Goal: Task Accomplishment & Management: Use online tool/utility

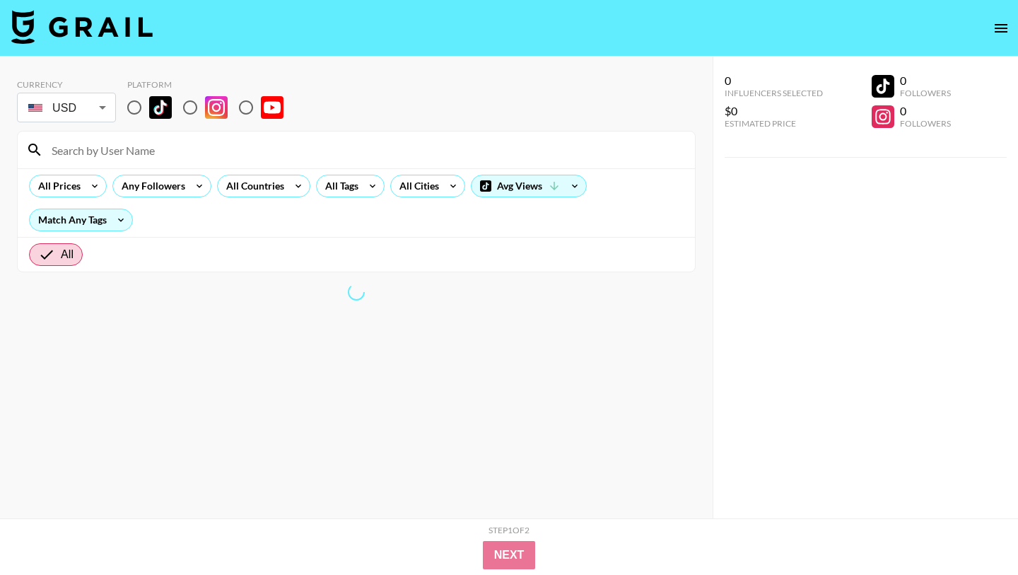
click at [124, 108] on input "radio" at bounding box center [135, 108] width 30 height 30
radio input "true"
click at [73, 186] on div "All Prices" at bounding box center [57, 185] width 54 height 21
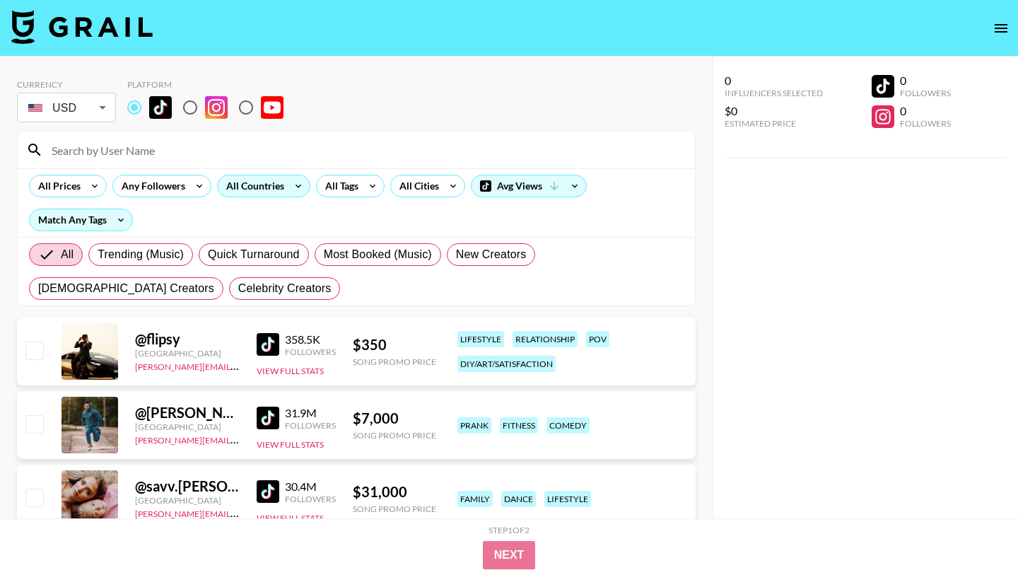
click at [290, 182] on icon at bounding box center [298, 185] width 23 height 21
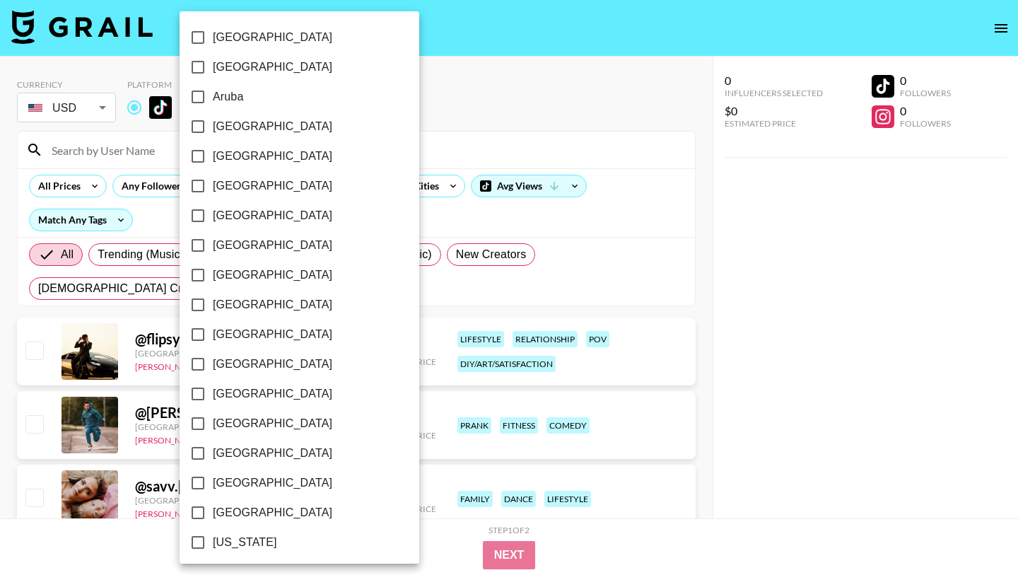
scroll to position [1074, 0]
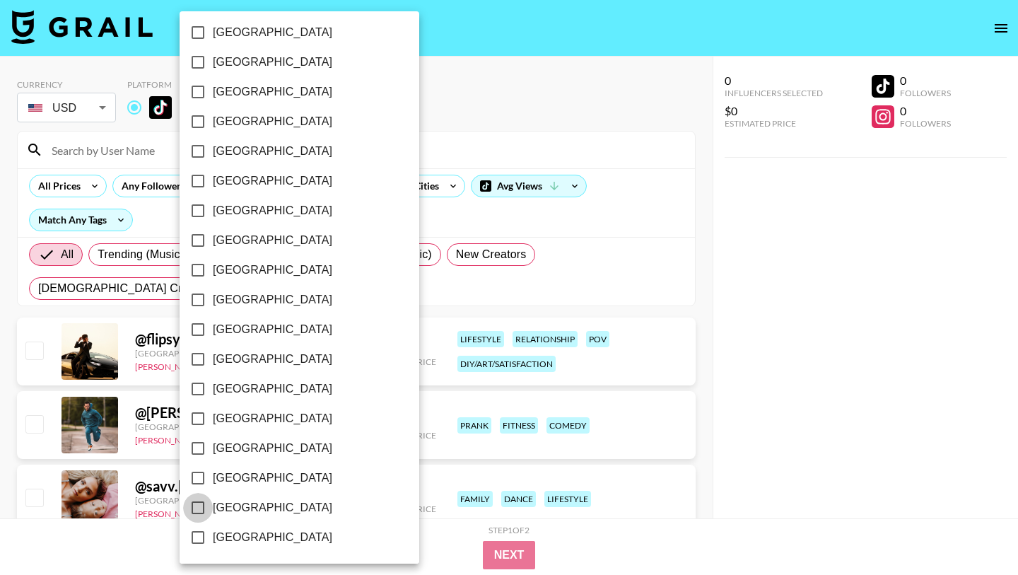
click at [201, 505] on input "[GEOGRAPHIC_DATA]" at bounding box center [198, 508] width 30 height 30
checkbox input "true"
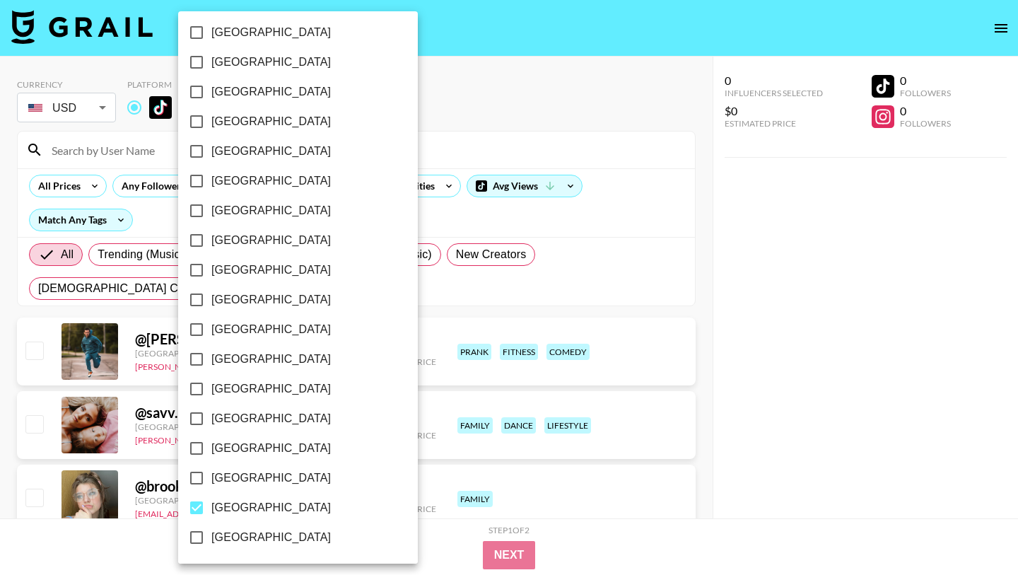
click at [412, 310] on div at bounding box center [509, 287] width 1018 height 575
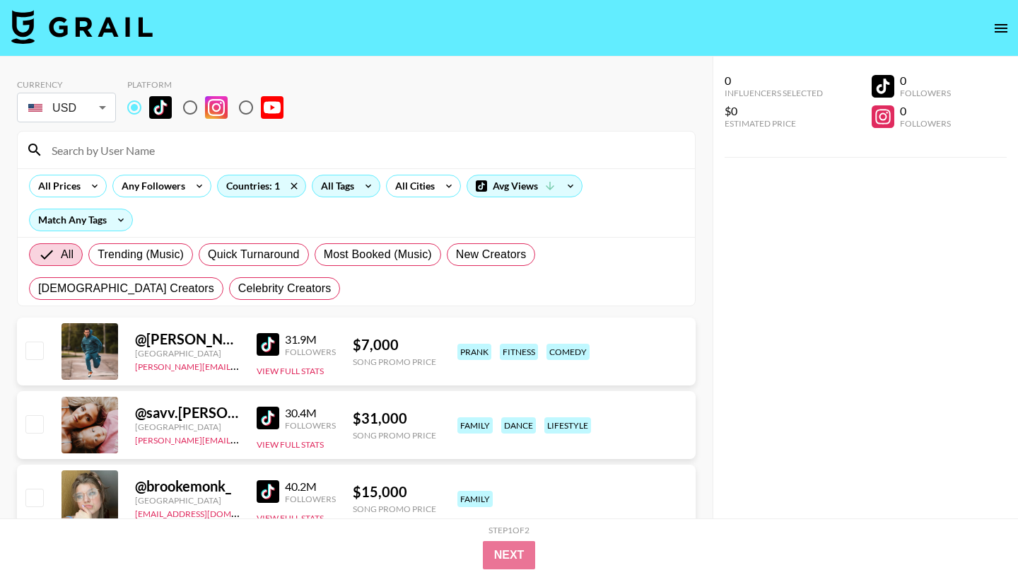
click at [358, 186] on icon at bounding box center [368, 185] width 23 height 21
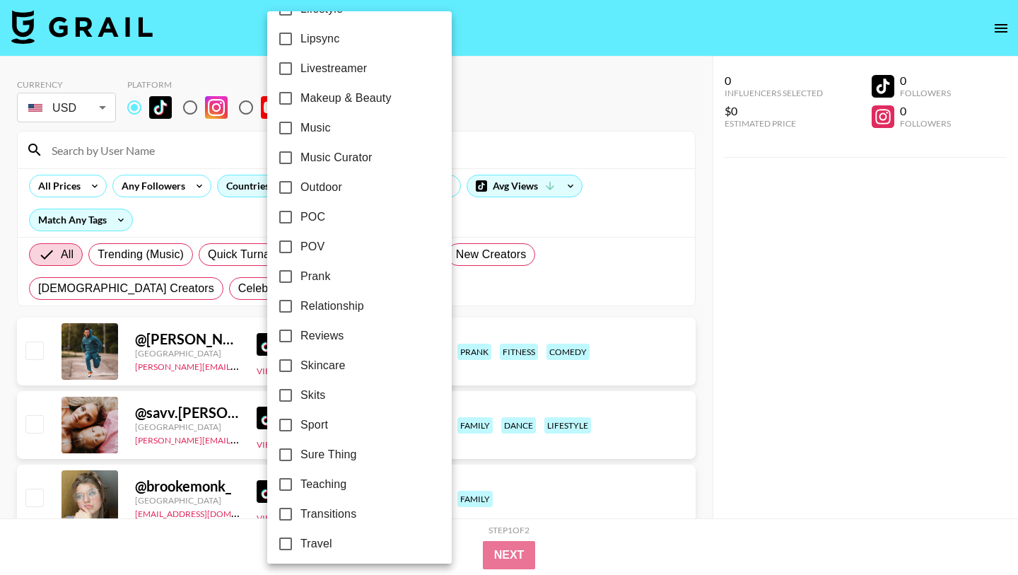
scroll to position [712, 0]
click at [335, 329] on span "Relationship" at bounding box center [333, 335] width 64 height 17
click at [301, 329] on input "Relationship" at bounding box center [286, 336] width 30 height 30
checkbox input "true"
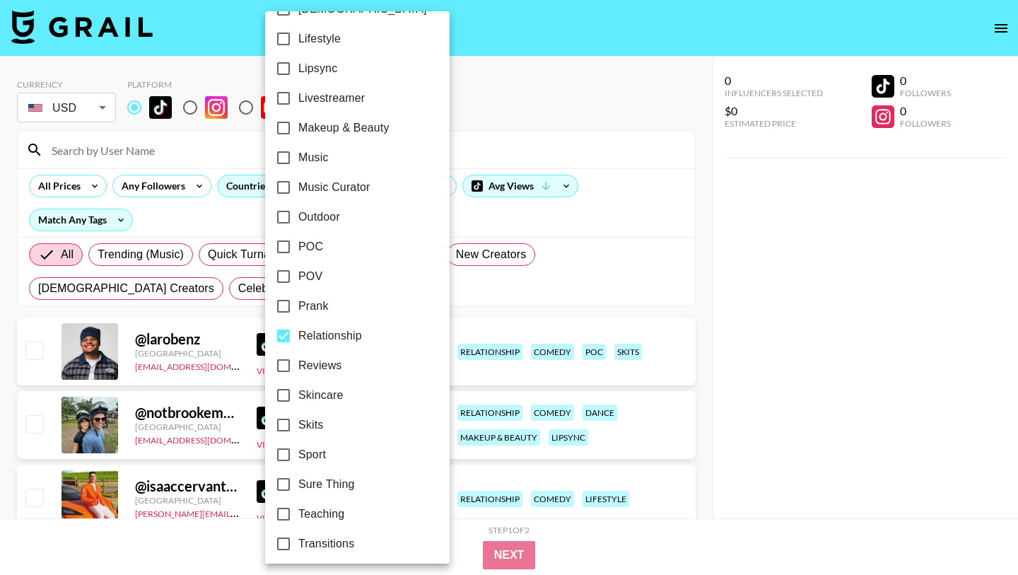
click at [458, 294] on div at bounding box center [509, 287] width 1018 height 575
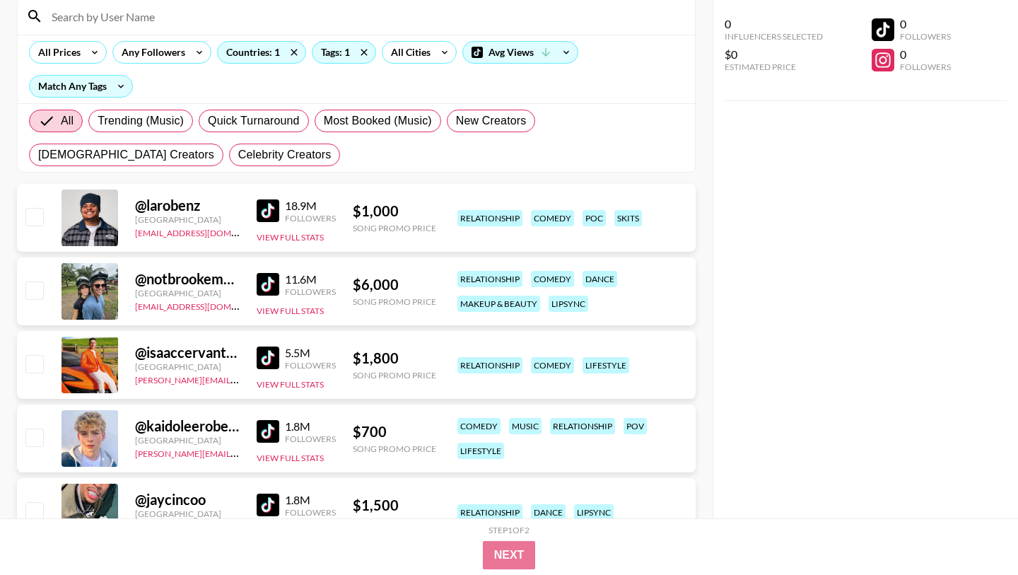
scroll to position [0, 0]
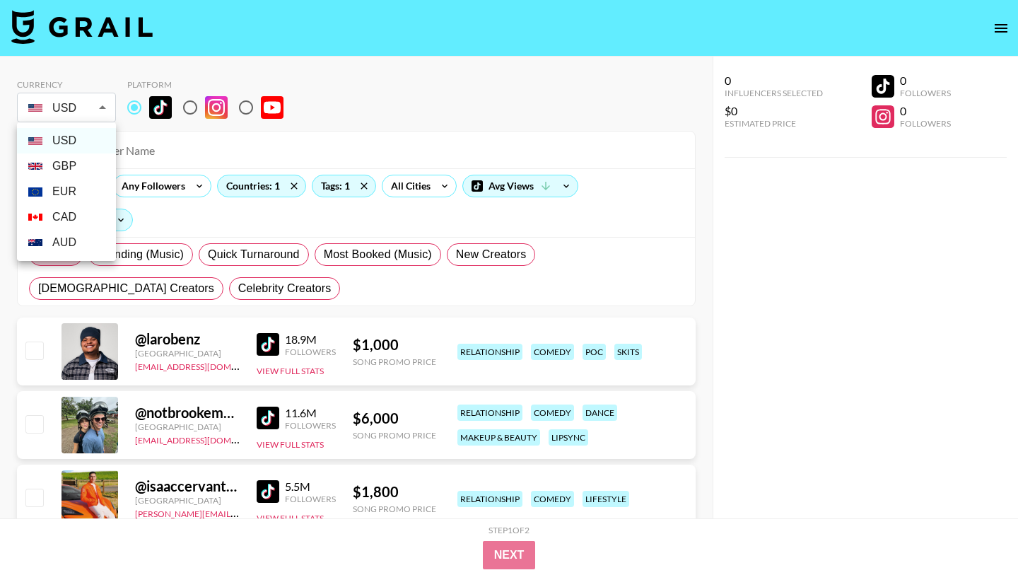
click at [66, 169] on li "GBP" at bounding box center [66, 165] width 99 height 25
type input "GBP"
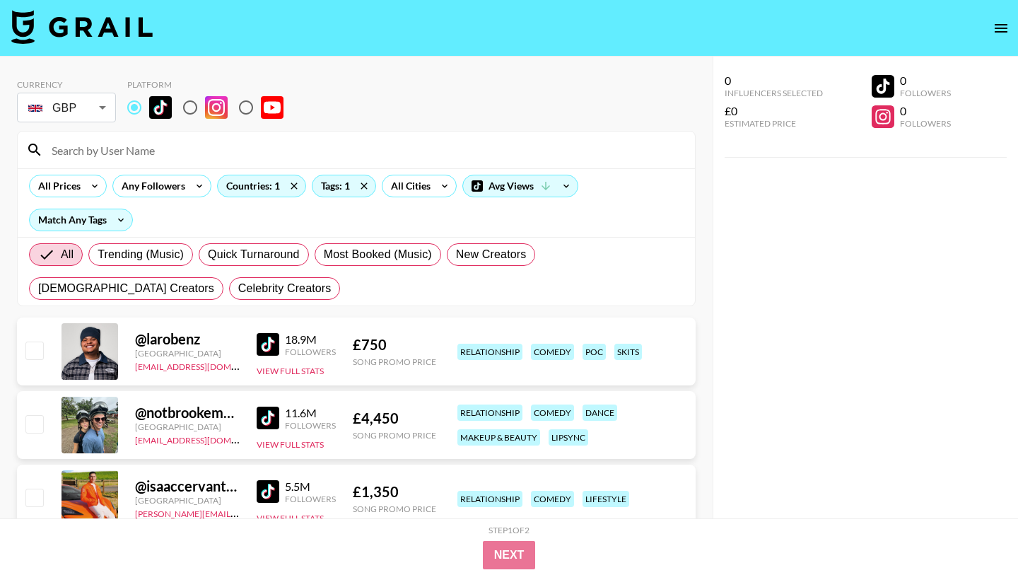
click at [265, 417] on img at bounding box center [268, 418] width 23 height 23
click at [93, 195] on icon at bounding box center [94, 185] width 23 height 21
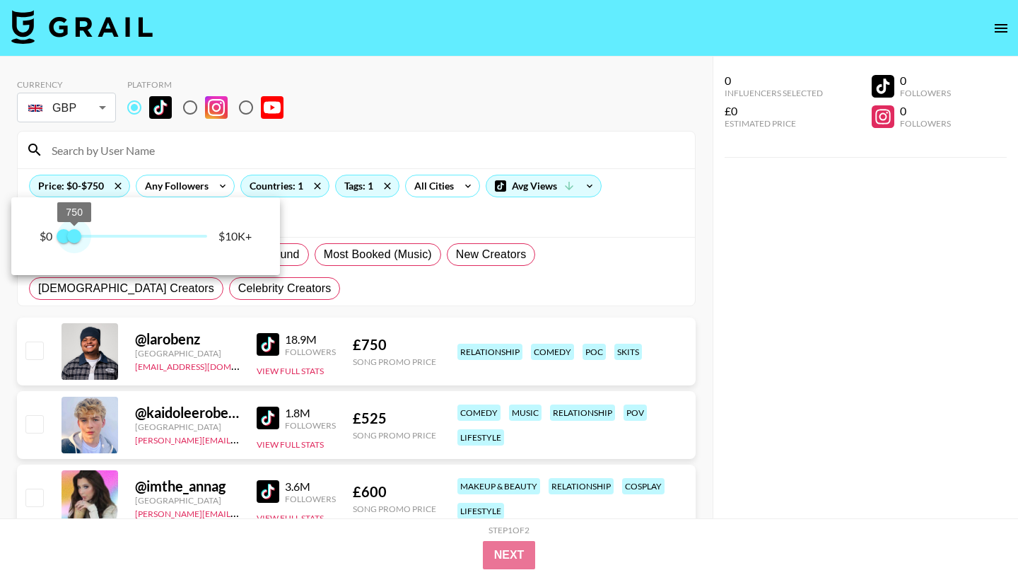
type input "500"
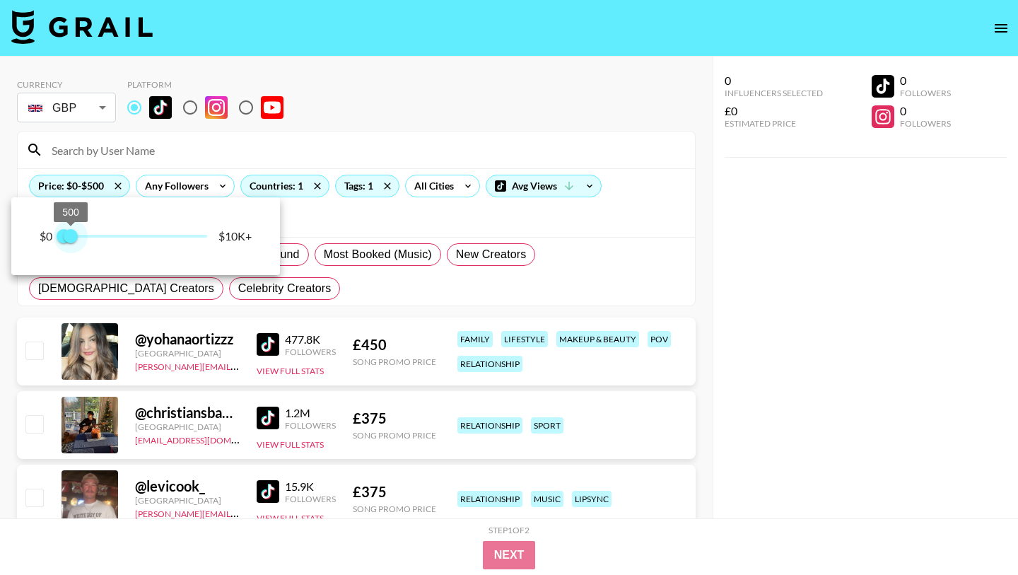
drag, startPoint x: 209, startPoint y: 239, endPoint x: 71, endPoint y: 233, distance: 137.4
click at [71, 233] on span "500" at bounding box center [71, 236] width 14 height 14
click at [420, 284] on div at bounding box center [509, 287] width 1018 height 575
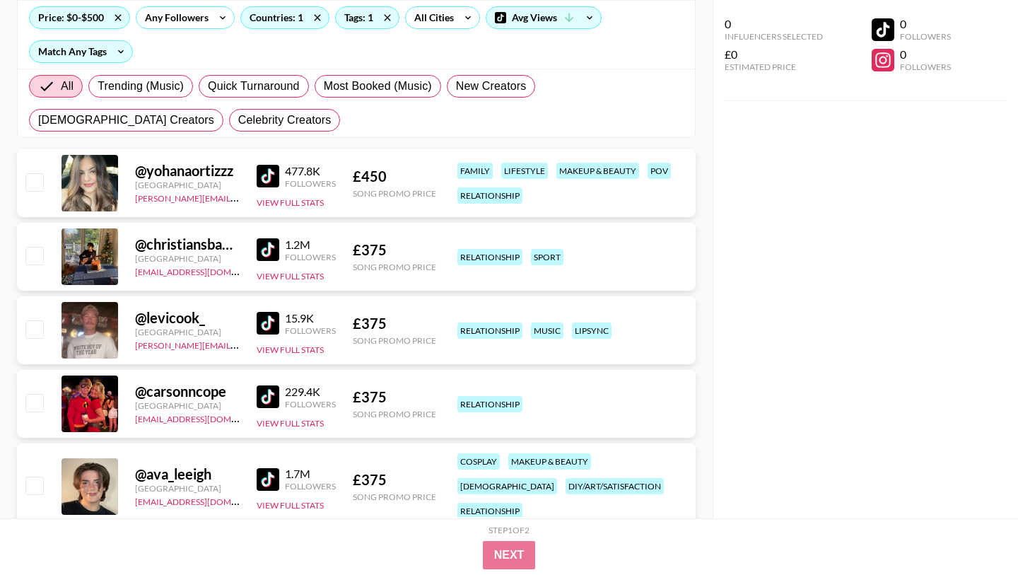
scroll to position [170, 0]
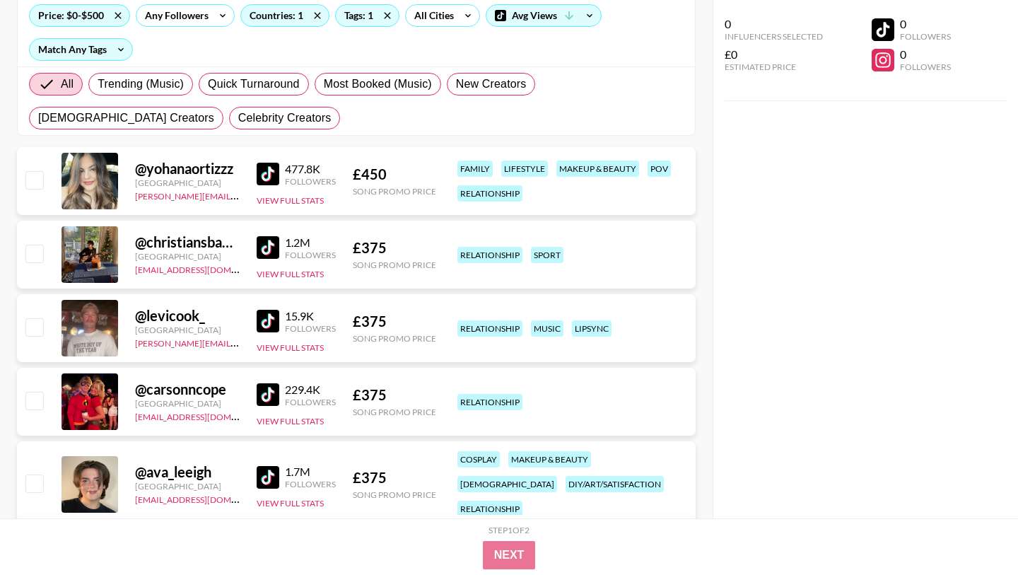
click at [268, 171] on img at bounding box center [268, 174] width 23 height 23
click at [274, 256] on img at bounding box center [268, 247] width 23 height 23
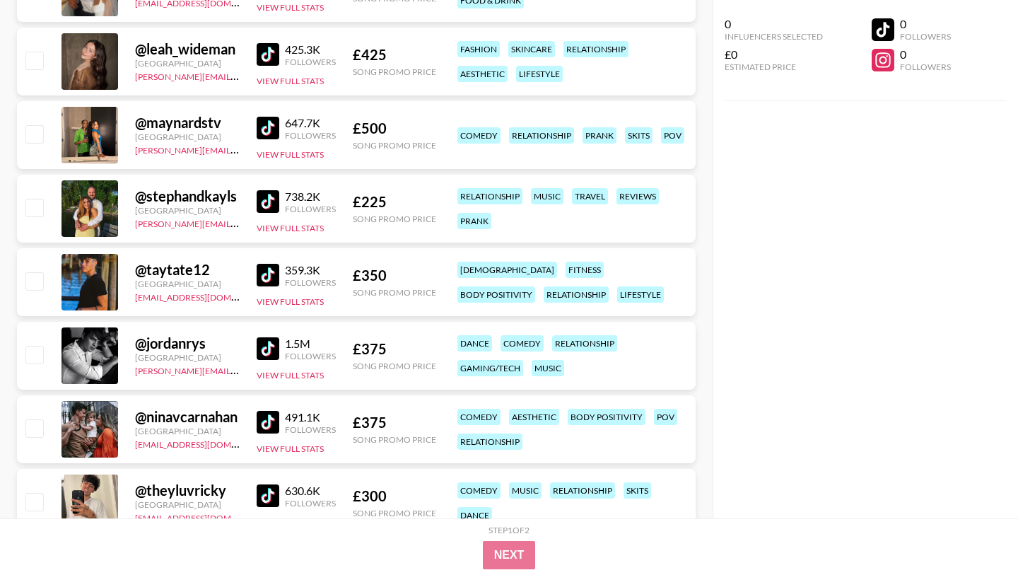
scroll to position [1027, 0]
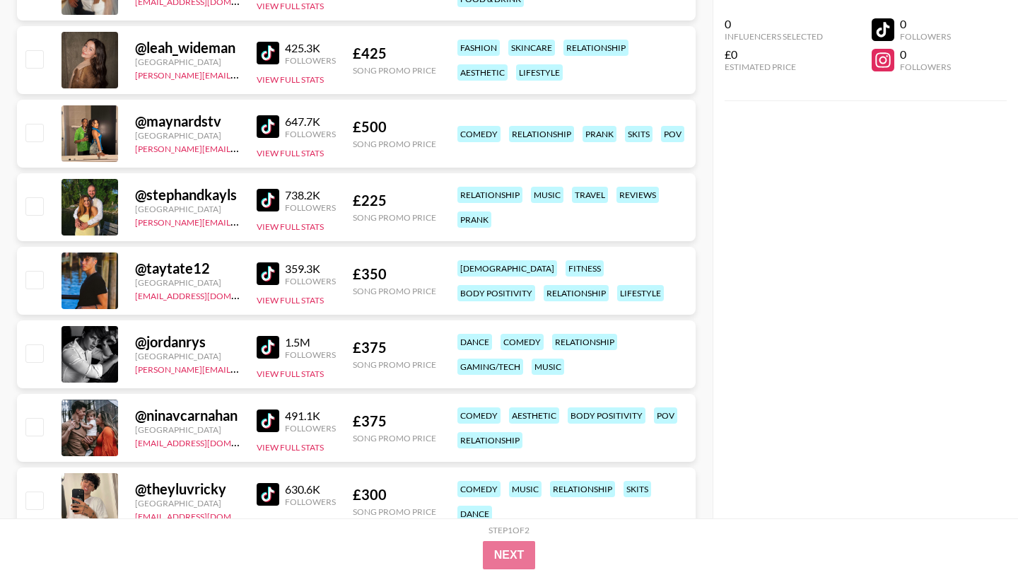
click at [264, 130] on img at bounding box center [268, 126] width 23 height 23
click at [272, 278] on img at bounding box center [268, 273] width 23 height 23
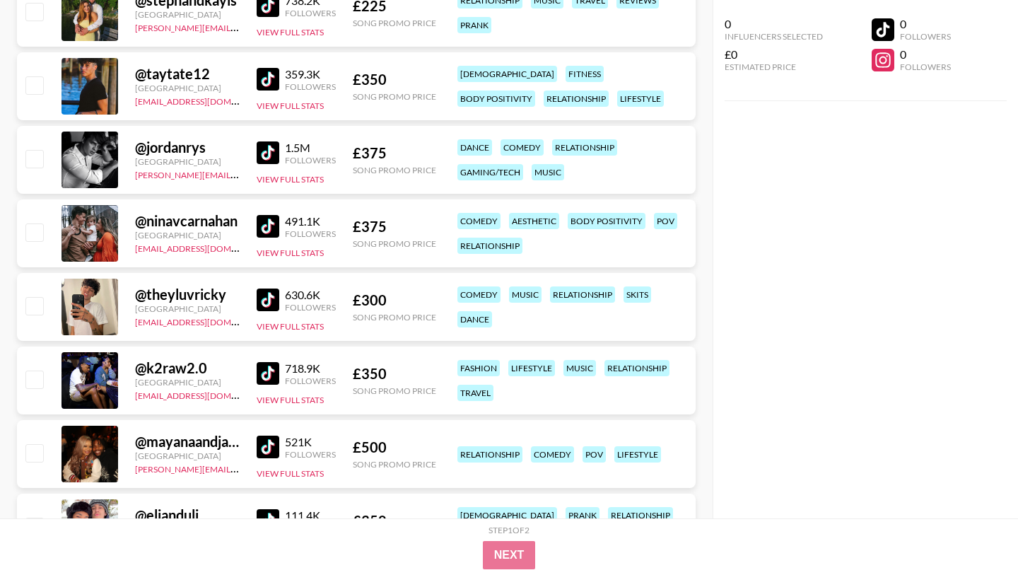
scroll to position [1250, 0]
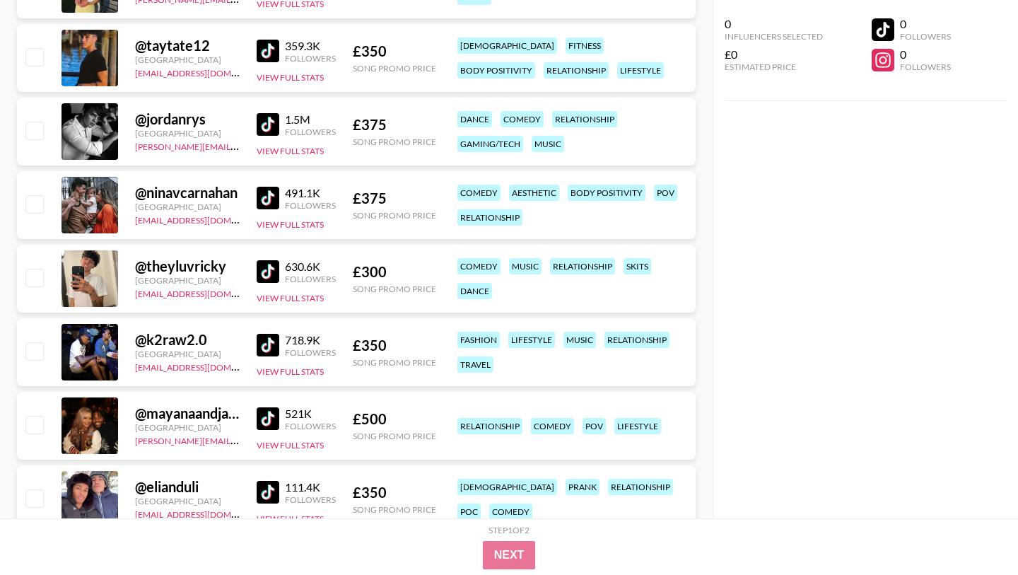
click at [268, 270] on img at bounding box center [268, 271] width 23 height 23
